Goal: Task Accomplishment & Management: Manage account settings

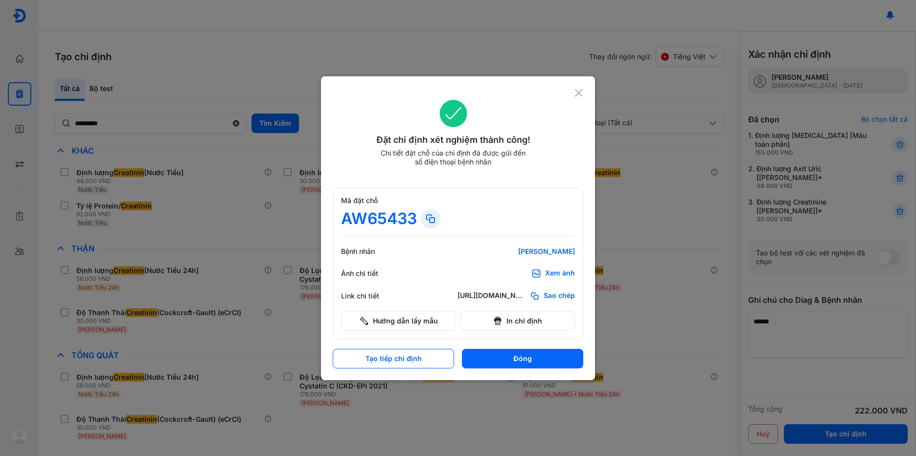
scroll to position [20, 0]
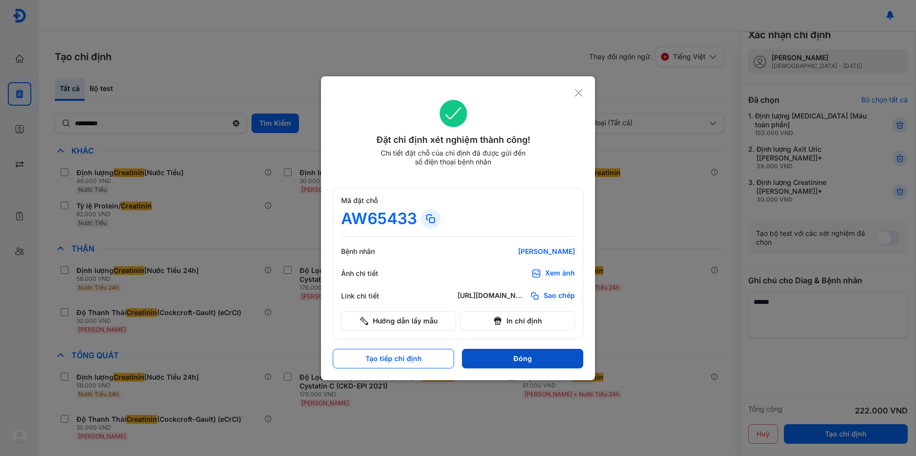
click at [526, 354] on button "Đóng" at bounding box center [522, 359] width 121 height 20
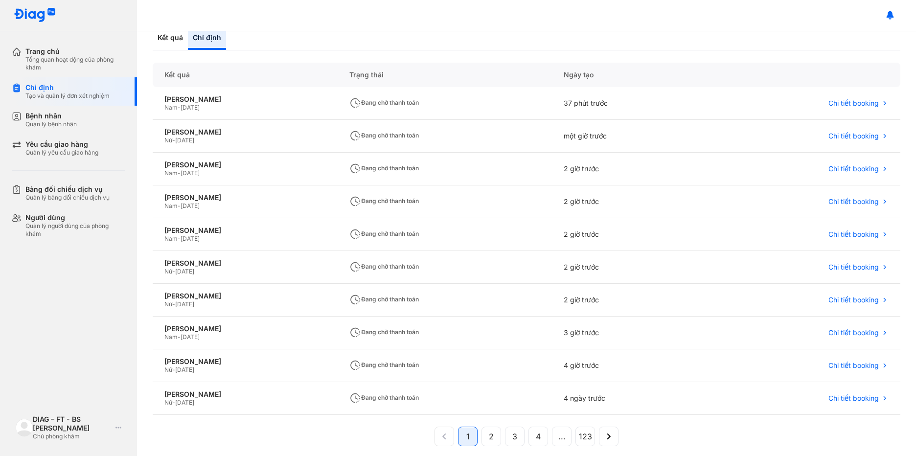
scroll to position [79, 0]
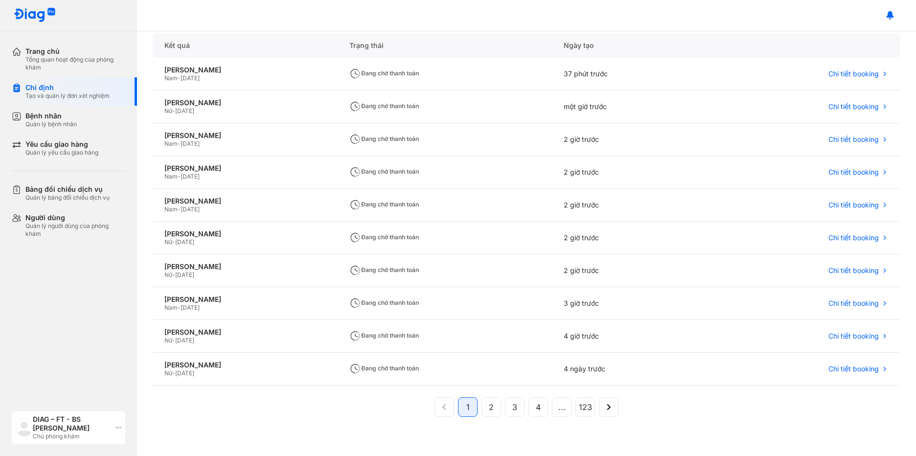
click at [117, 428] on use at bounding box center [118, 427] width 6 height 1
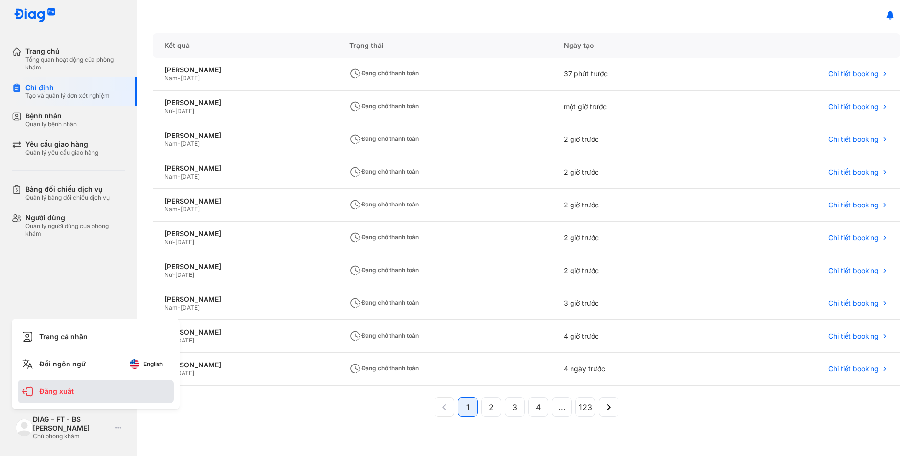
click at [73, 386] on div "Đăng xuất" at bounding box center [96, 391] width 156 height 23
